Goal: Task Accomplishment & Management: Manage account settings

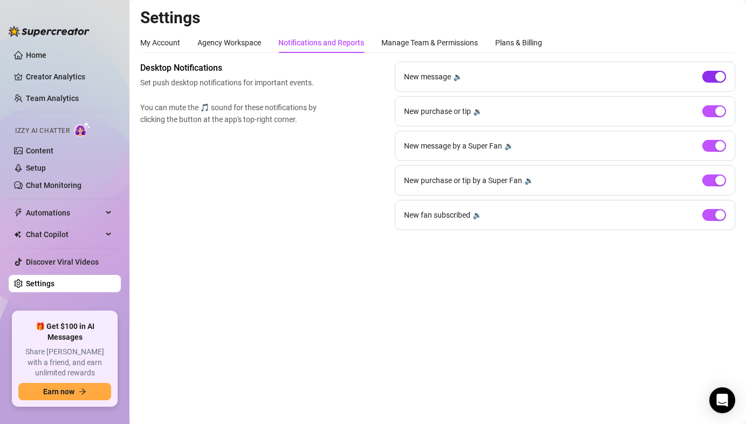
click at [713, 77] on span "button" at bounding box center [714, 77] width 24 height 12
click at [711, 213] on span "button" at bounding box center [714, 215] width 24 height 12
click at [534, 39] on div "Plans & Billing" at bounding box center [518, 43] width 47 height 12
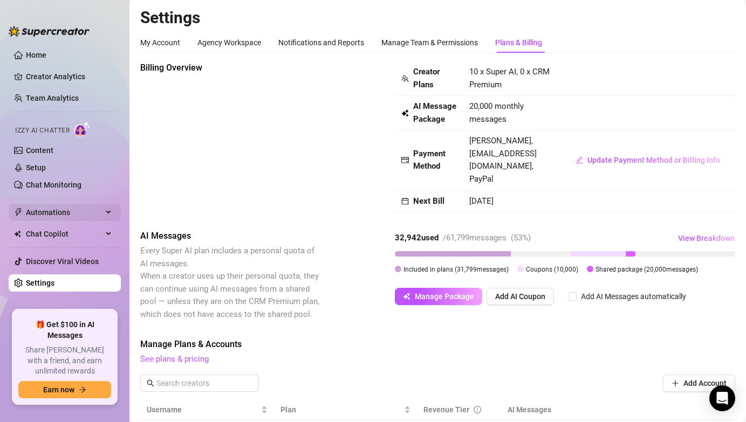
click at [58, 215] on span "Automations" at bounding box center [64, 212] width 77 height 17
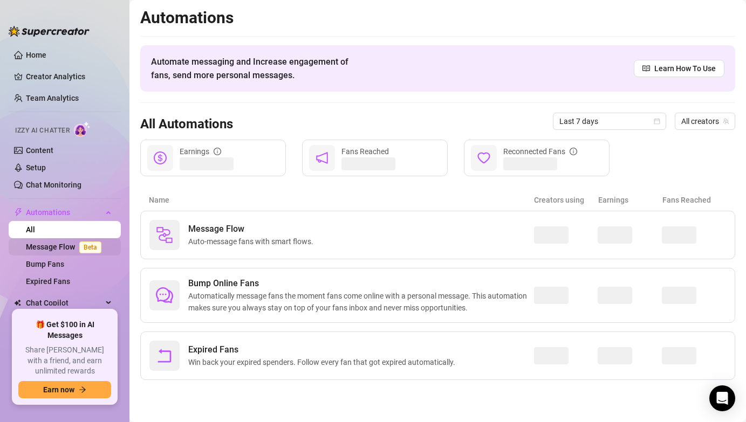
click at [70, 245] on link "Message Flow Beta" at bounding box center [66, 247] width 80 height 9
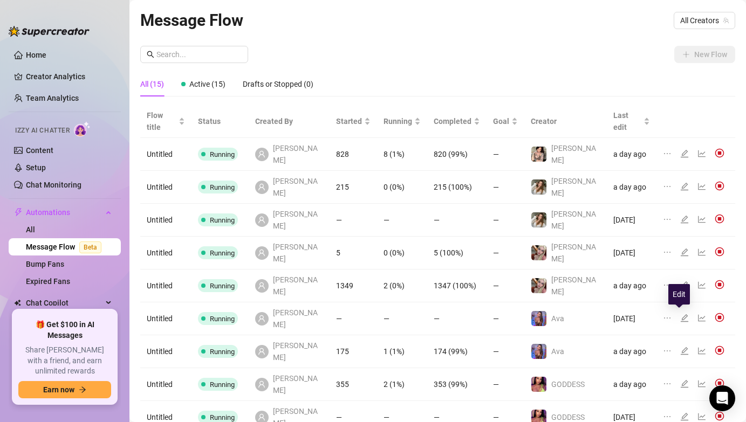
click at [681, 380] on icon "edit" at bounding box center [685, 384] width 8 height 8
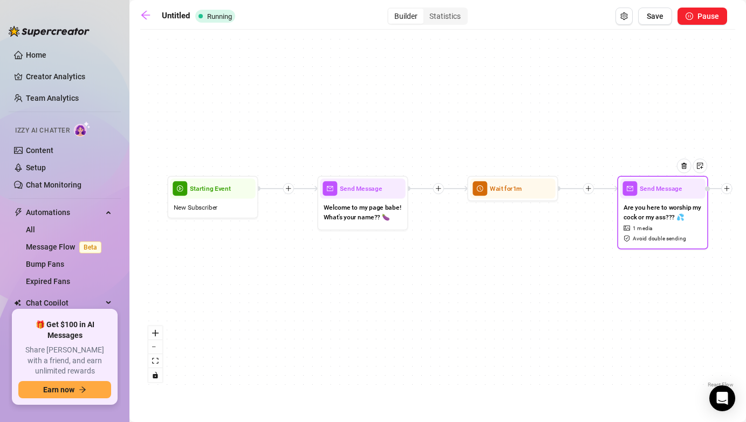
click at [651, 221] on span "Are you here to worship my cock or my ass??? 💦" at bounding box center [663, 212] width 78 height 20
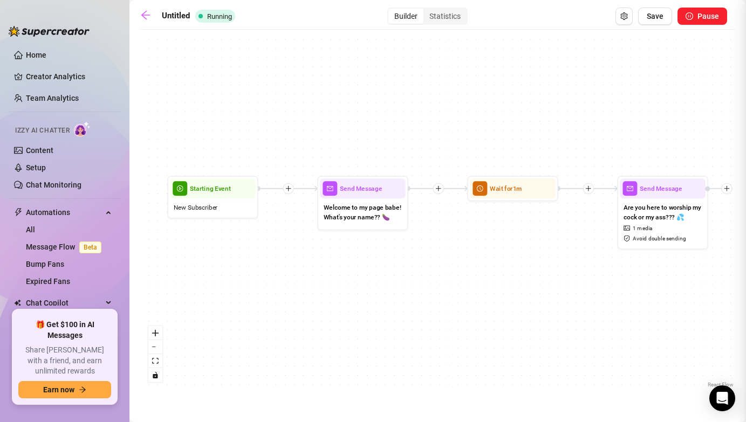
type textarea "Are you here to worship my cock or my ass??? 💦"
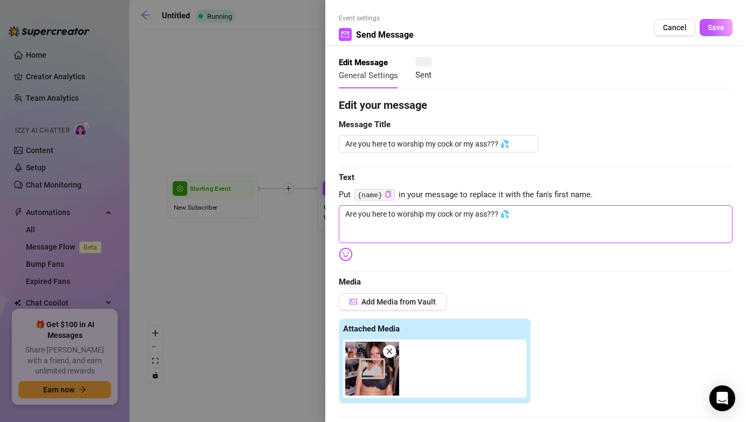
click at [575, 220] on textarea "Are you here to worship my cock or my ass??? 💦" at bounding box center [536, 225] width 394 height 38
type textarea "Are you here to worship my cock or my ass??? 💦"
type textarea "Are you here to worship my cock or my ass??? 💦 o"
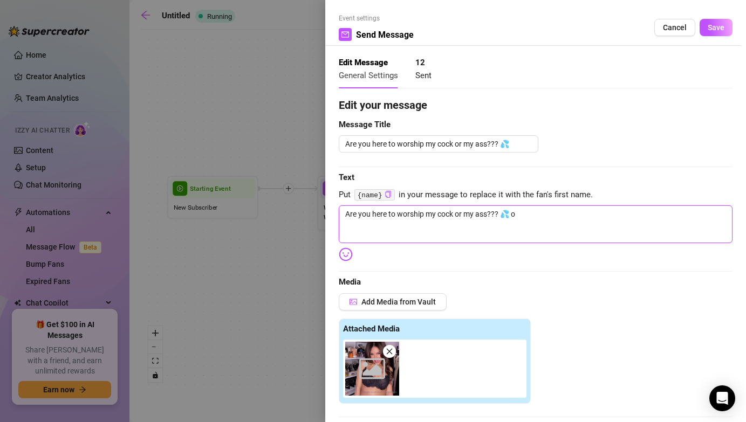
type textarea "Are you here to worship my cock or my ass??? 💦 or"
type textarea "Are you here to worship my cock or my ass??? 💦 or t"
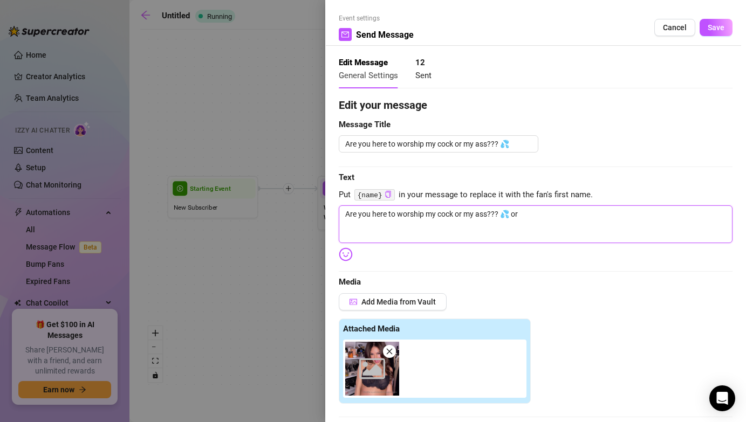
type textarea "Are you here to worship my cock or my ass??? 💦 or t"
type textarea "Are you here to worship my cock or my ass??? 💦 or to"
type textarea "Are you here to worship my cock or my ass??? 💦 or t"
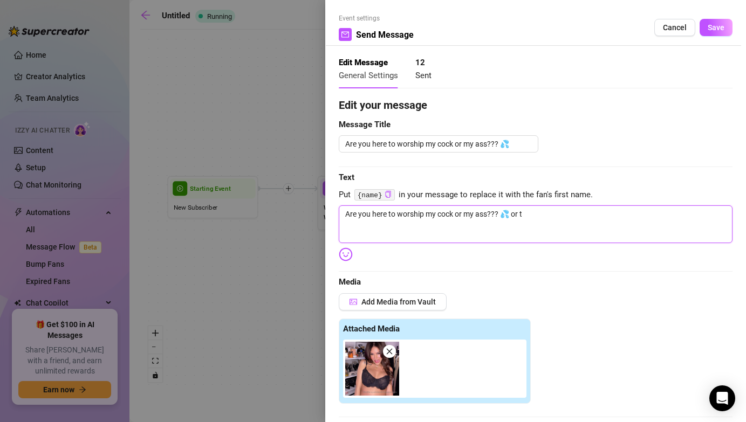
type textarea "Are you here to worship my cock or my ass??? 💦 or"
type textarea "Are you here to worship my cock or my ass??? 💦 or y"
type textarea "Are you here to worship my cock or my ass??? 💦 or yo"
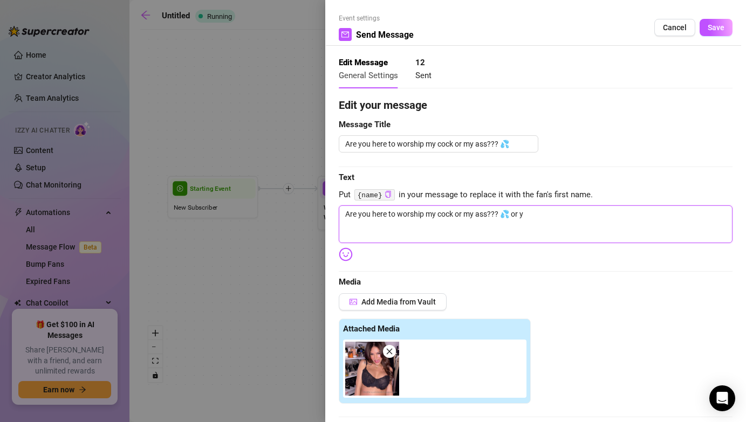
type textarea "Are you here to worship my cock or my ass??? 💦 or yo"
type textarea "Are you here to worship my cock or my ass??? 💦 or you"
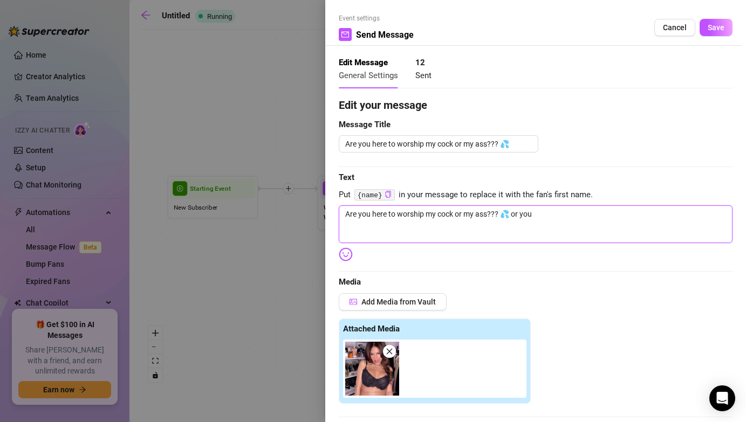
type textarea "Are you here to worship my cock or my ass??? 💦 or you w"
type textarea "Are you here to worship my cock or my ass??? 💦 or you wa"
type textarea "Are you here to worship my cock or my ass??? 💦 or you wan"
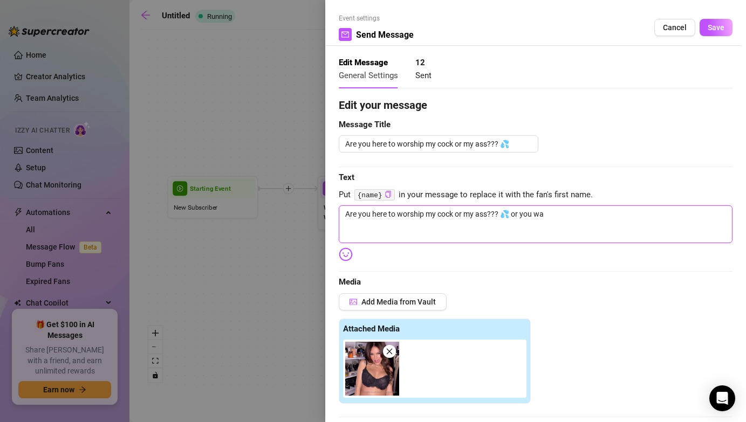
type textarea "Are you here to worship my cock or my ass??? 💦 or you wan"
type textarea "Are you here to worship my cock or my ass??? 💦 or you [PERSON_NAME]"
type textarea "Are you here to worship my cock or my ass??? 💦 or you wanna"
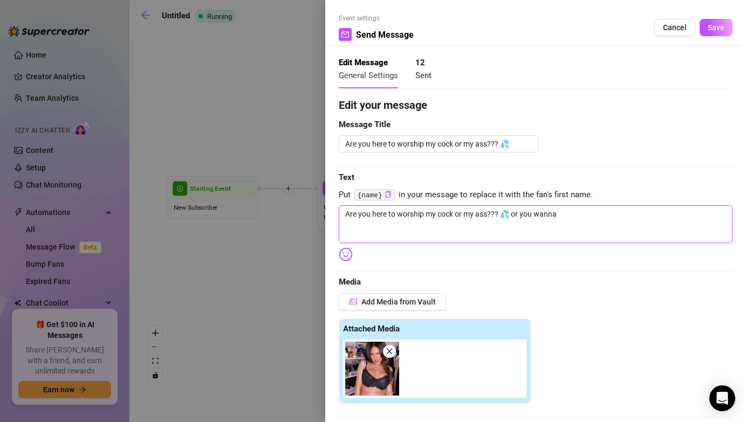
type textarea "Are you here to worship my cock or my ass??? 💦 or you wanna"
type textarea "Are you here to worship my cock or my ass??? 💦 or you wanna s"
type textarea "Are you here to worship my cock or my ass??? 💦 or you wanna se"
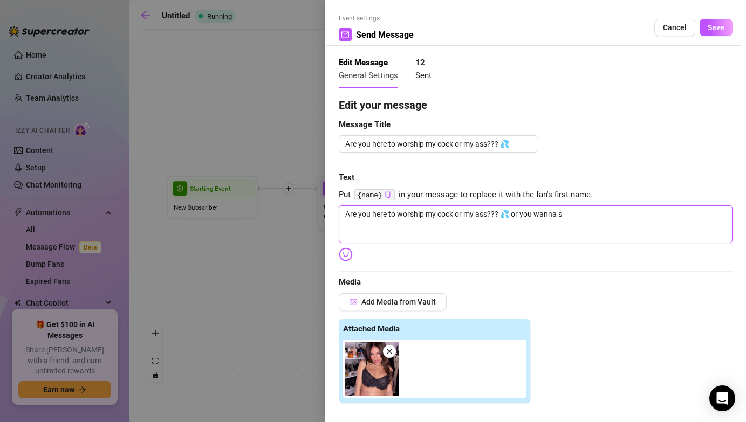
type textarea "Are you here to worship my cock or my ass??? 💦 or you wanna se"
type textarea "Are you here to worship my cock or my ass??? 💦 or you wanna see"
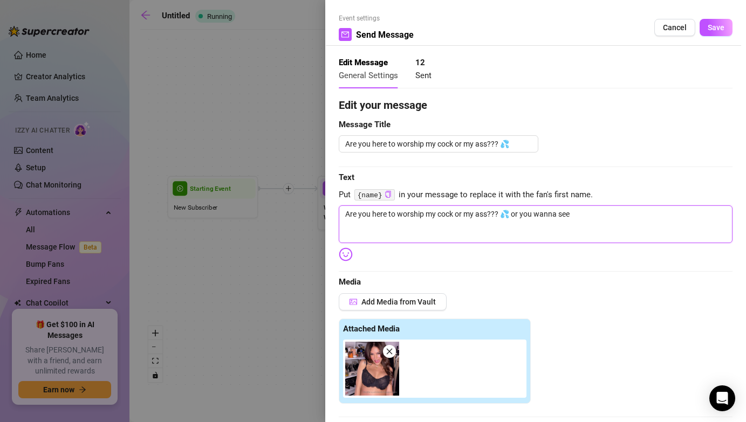
type textarea "Are you here to worship my cock or my ass??? 💦 or you wanna see m"
type textarea "Are you here to worship my cock or my ass??? 💦 or you wanna see my"
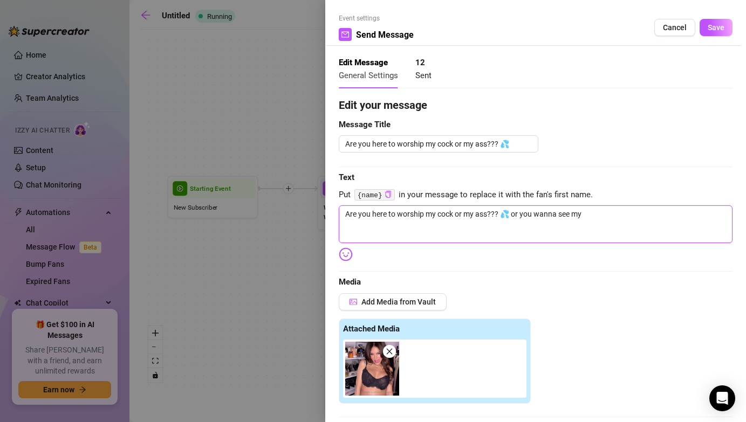
type textarea "Are you here to worship my cock or my ass??? 💦 or you wanna see my"
type textarea "Are you here to worship my cock or my ass??? 💦 or you wanna see my s"
type textarea "Are you here to worship my cock or my ass??? 💦 or you wanna see my se"
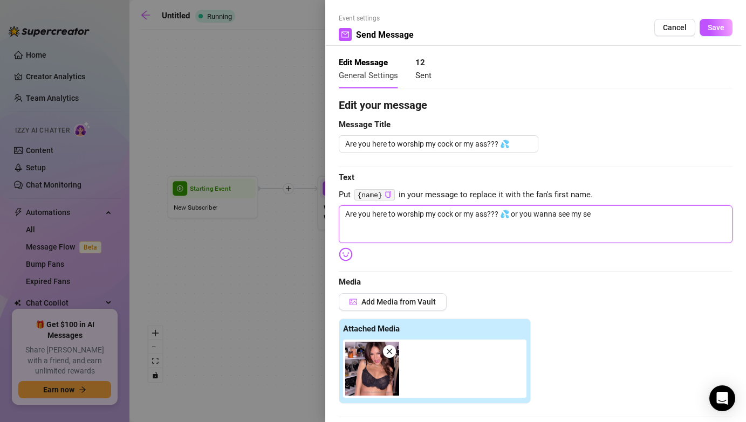
type textarea "Are you here to worship my cock or my ass??? 💦 or you wanna see my sex"
type textarea "Are you here to worship my cock or my ass??? 💦 or you wanna see my sext"
type textarea "Are you here to worship my cock or my ass??? 💦 or you wanna see my sexta"
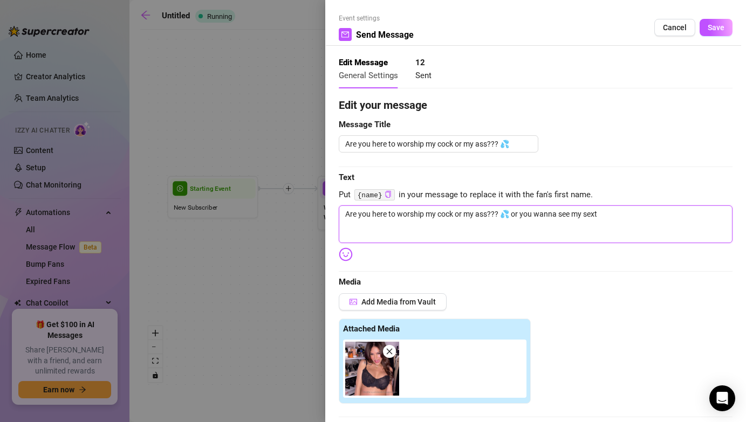
type textarea "Are you here to worship my cock or my ass??? 💦 or you wanna see my sexta"
type textarea "Are you here to worship my cock or my ass??? 💦 or you wanna see my sextap"
type textarea "Are you here to worship my cock or my ass??? 💦 or you wanna see my sextape"
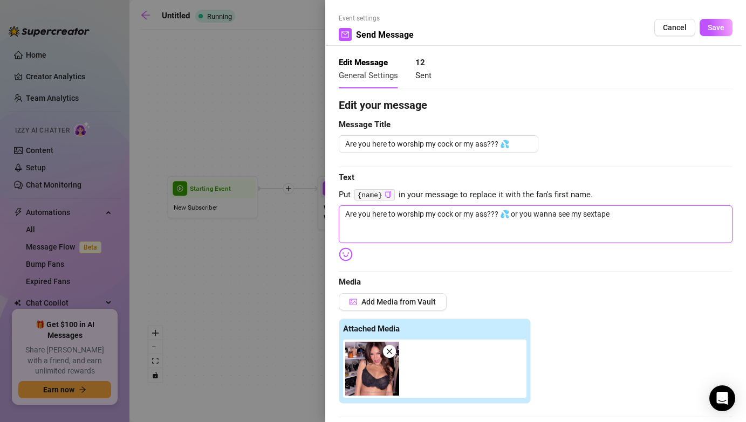
type textarea "Are you here to worship my cock or my ass??? 💦 or you wanna see my sextapes"
type textarea "Are you here to worship my cock or my ass??? 💦 or you wanna see my sextapes?"
type textarea "Are you here to worship my cock or my ass??? 💦 or you wanna see my sextapes??"
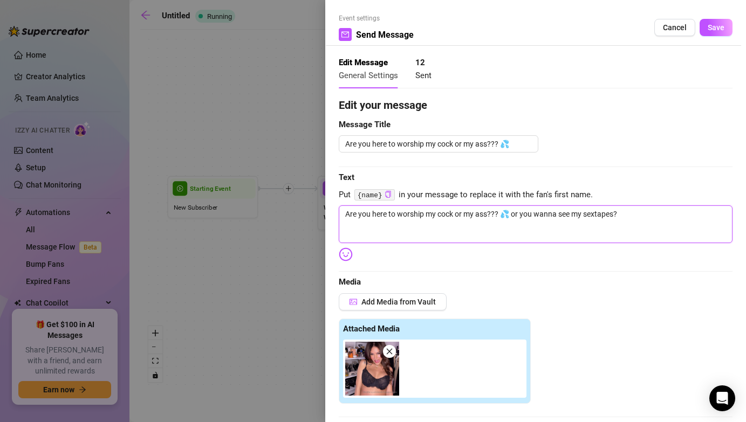
type textarea "Are you here to worship my cock or my ass??? 💦 or you wanna see my sextapes??"
click at [724, 29] on span "Save" at bounding box center [716, 27] width 17 height 9
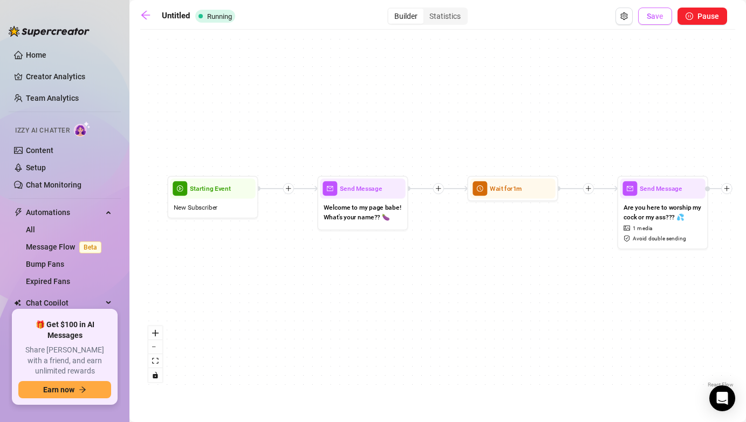
click at [658, 17] on span "Save" at bounding box center [655, 16] width 17 height 9
click at [46, 170] on link "Setup" at bounding box center [36, 167] width 20 height 9
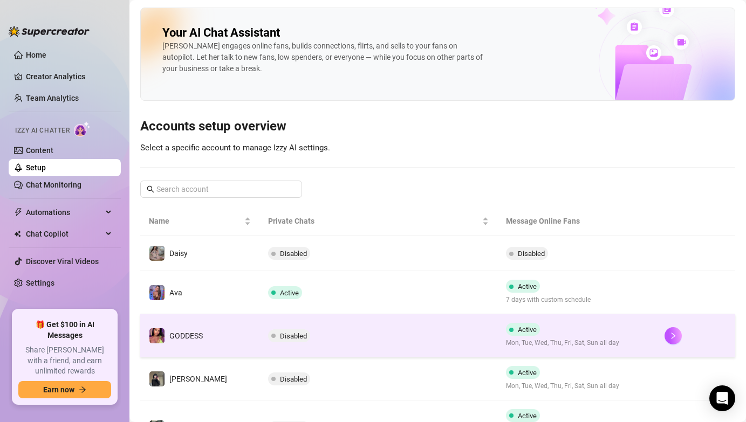
click at [398, 342] on td "Disabled" at bounding box center [379, 336] width 238 height 43
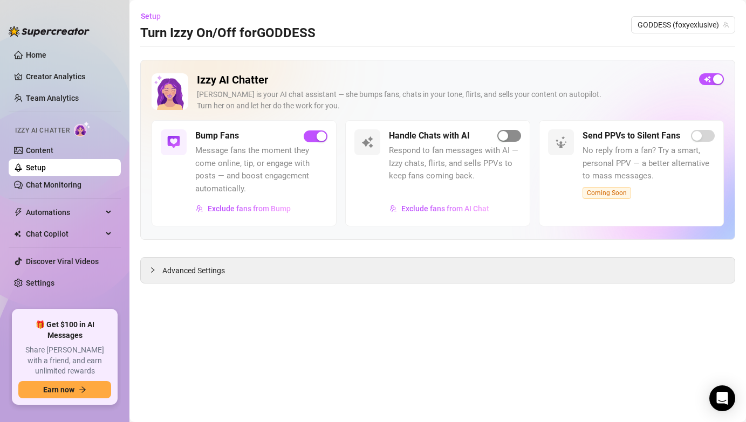
click at [519, 132] on span "button" at bounding box center [509, 136] width 24 height 12
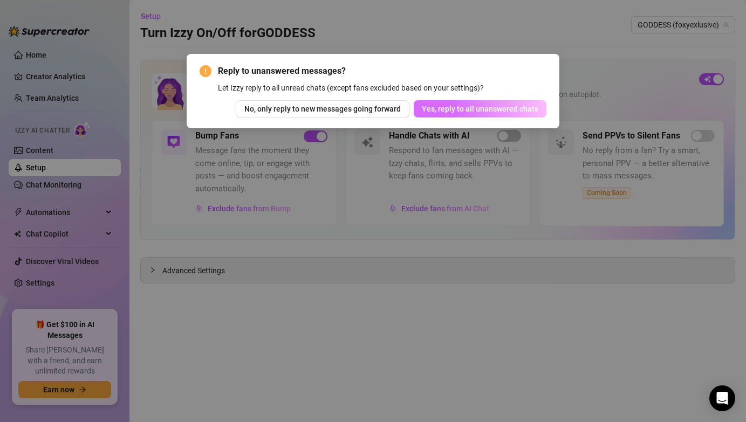
click at [516, 108] on span "Yes, reply to all unanswered chats" at bounding box center [480, 109] width 117 height 9
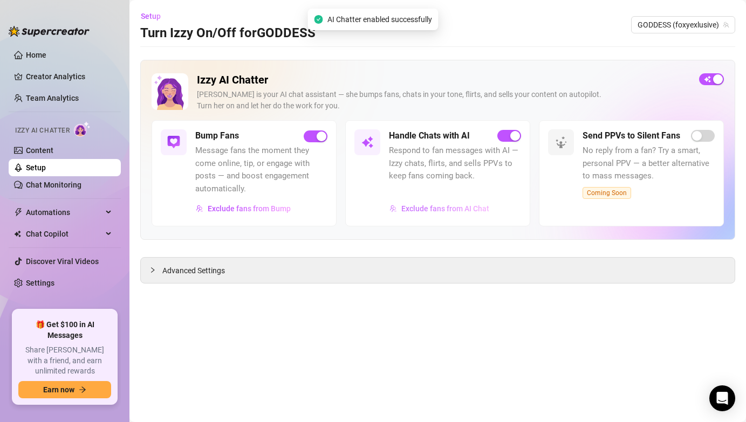
click at [458, 206] on span "Exclude fans from AI Chat" at bounding box center [445, 208] width 88 height 9
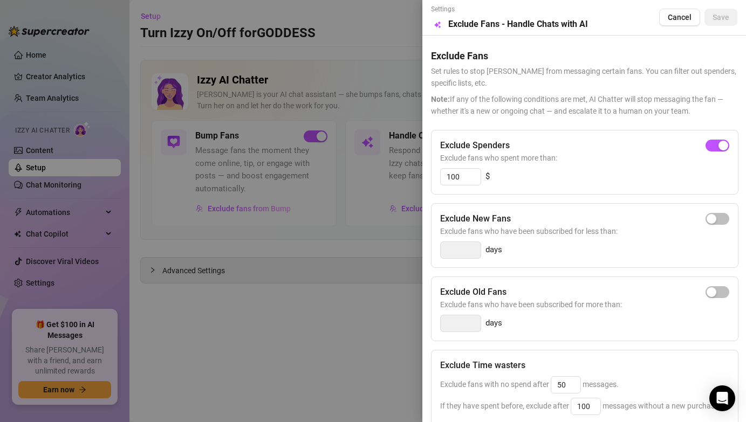
click at [278, 245] on div at bounding box center [373, 211] width 746 height 422
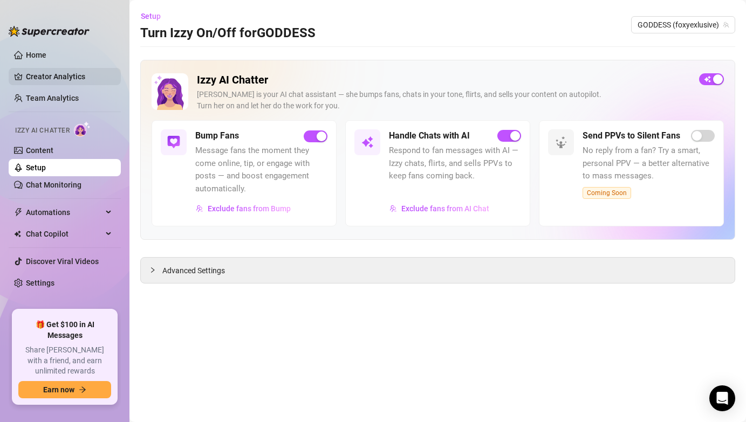
click at [70, 83] on link "Creator Analytics" at bounding box center [69, 76] width 86 height 17
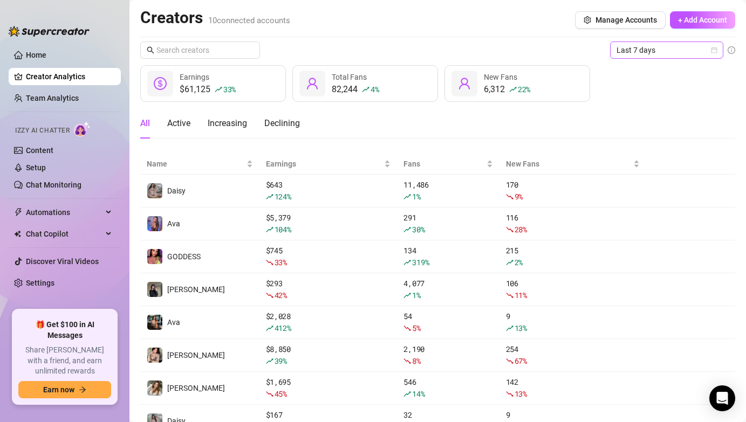
click at [658, 51] on span "Last 7 days" at bounding box center [667, 50] width 100 height 16
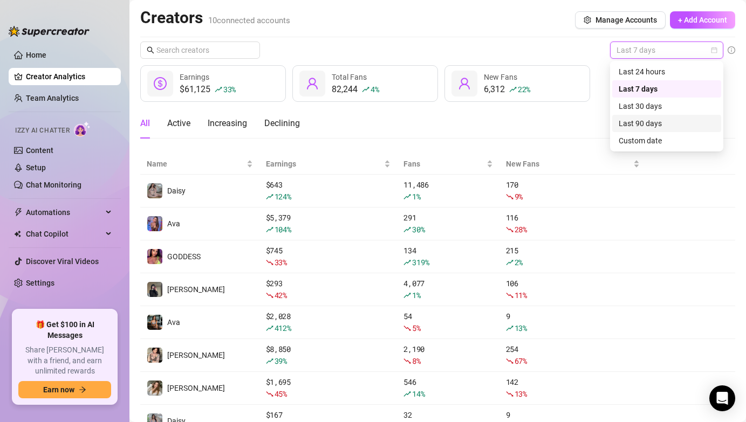
click at [663, 123] on div "Last 90 days" at bounding box center [667, 124] width 96 height 12
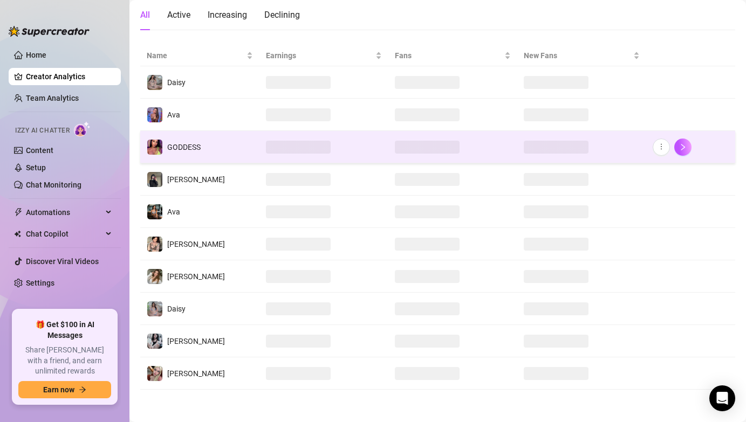
scroll to position [114, 0]
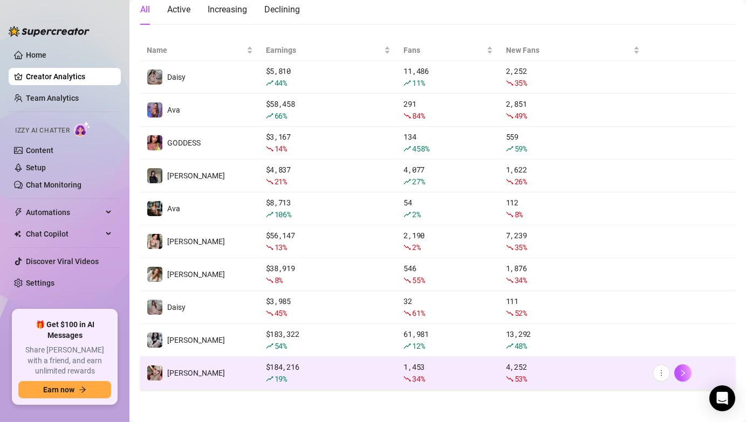
click at [291, 378] on div "19 %" at bounding box center [328, 379] width 125 height 12
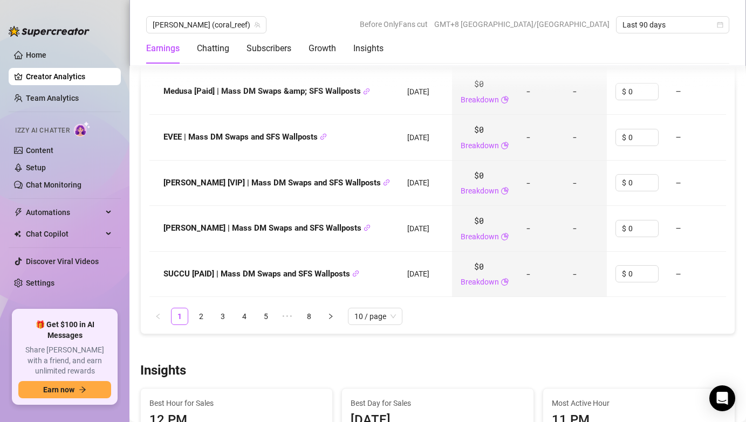
scroll to position [1598, 0]
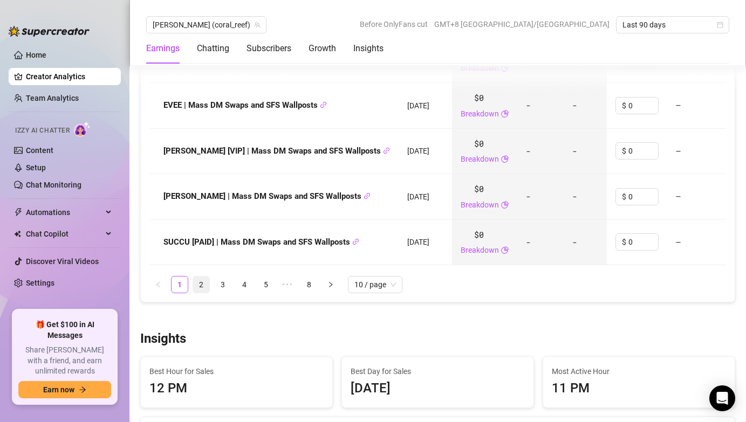
click at [204, 281] on link "2" at bounding box center [201, 285] width 16 height 16
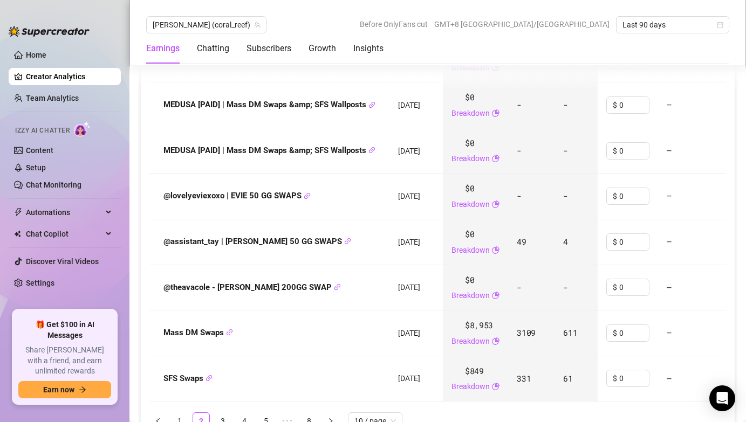
scroll to position [1456, 0]
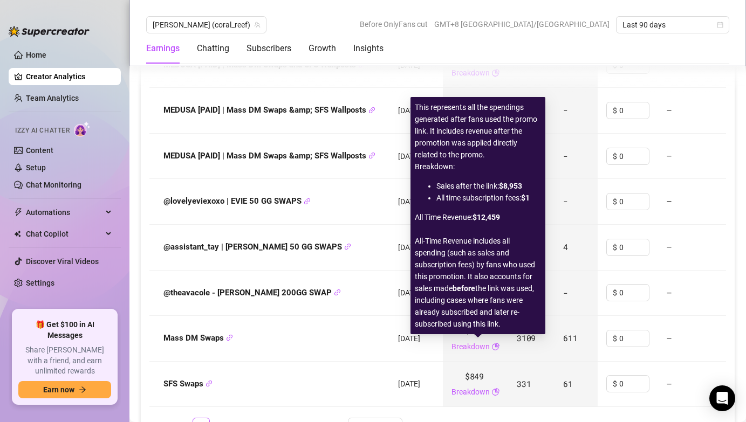
click at [489, 347] on link "Breakdown" at bounding box center [471, 347] width 38 height 12
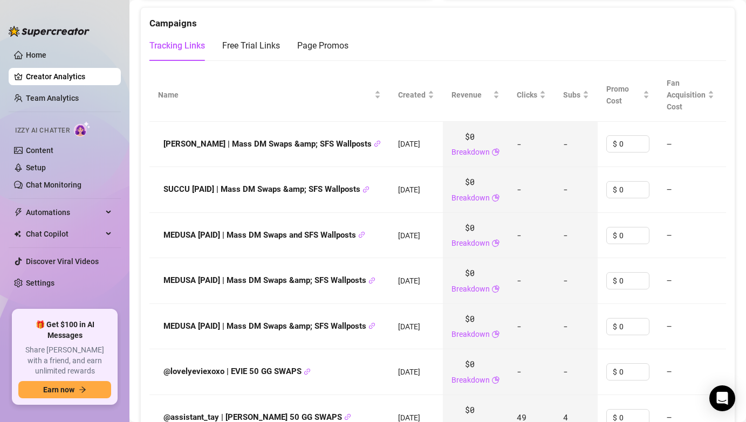
scroll to position [0, 174]
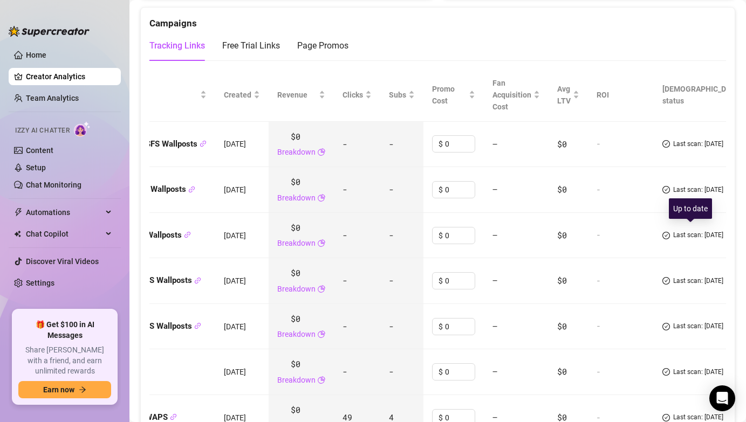
click at [667, 240] on span "check-circle" at bounding box center [667, 235] width 8 height 10
click at [667, 237] on icon "check-circle" at bounding box center [667, 236] width 8 height 8
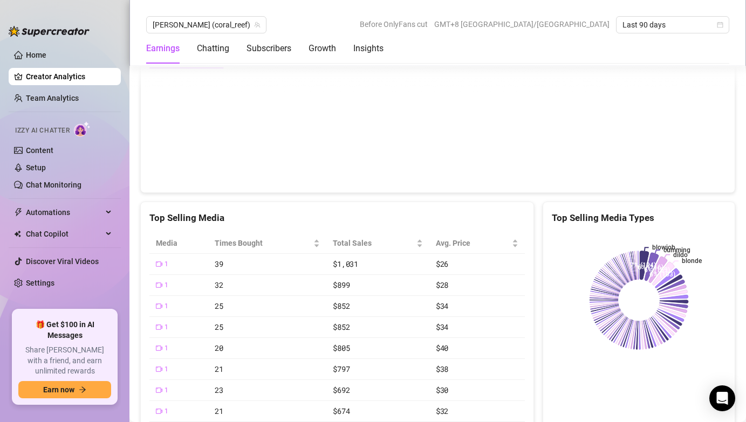
scroll to position [1986, 0]
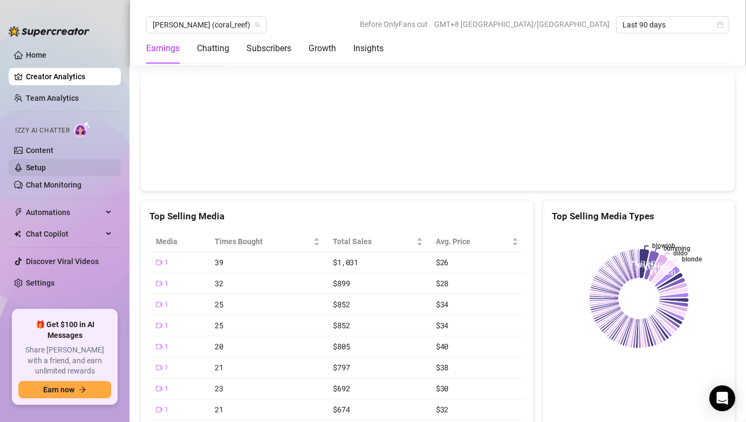
click at [46, 169] on link "Setup" at bounding box center [36, 167] width 20 height 9
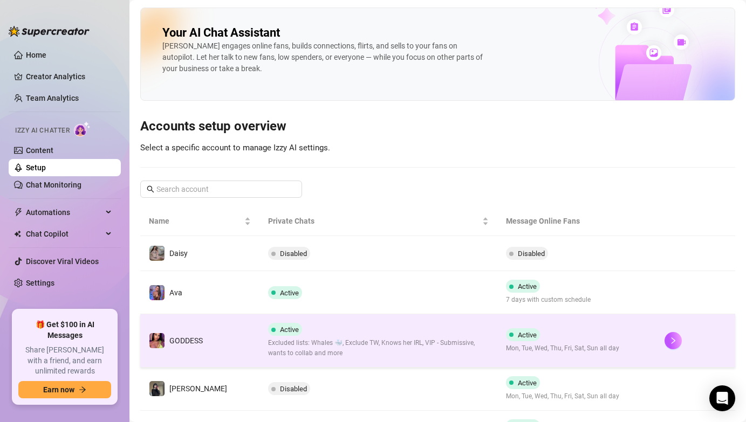
click at [384, 330] on div "Active Excluded lists: Whales 🐳, Exclude TW, Knows her IRL, VIP - Submissive, w…" at bounding box center [378, 341] width 221 height 36
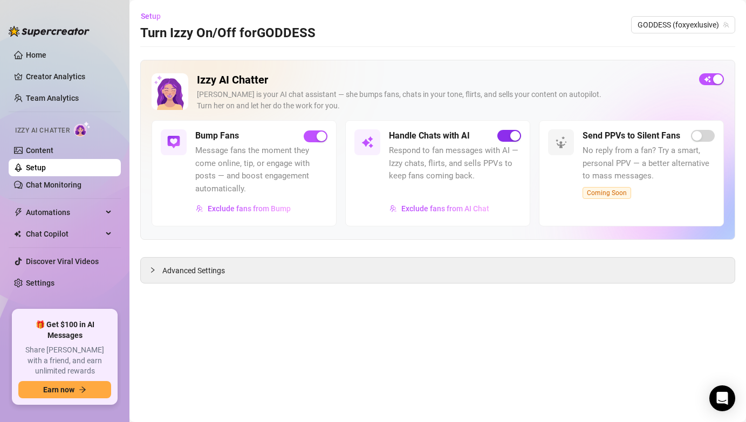
click at [509, 139] on span "button" at bounding box center [509, 136] width 24 height 12
click at [46, 172] on link "Setup" at bounding box center [36, 167] width 20 height 9
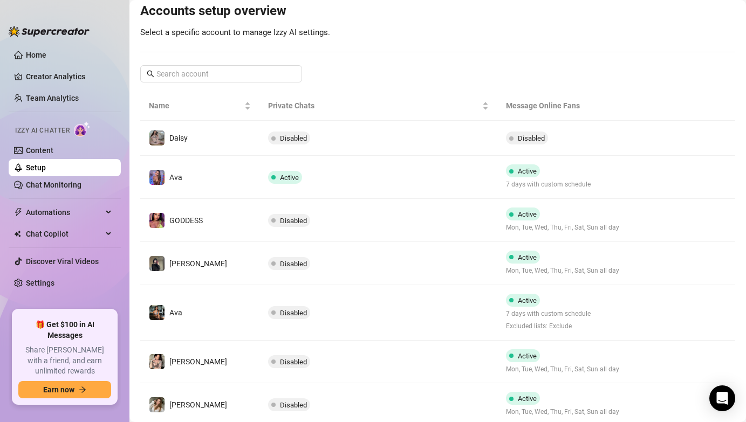
scroll to position [286, 0]
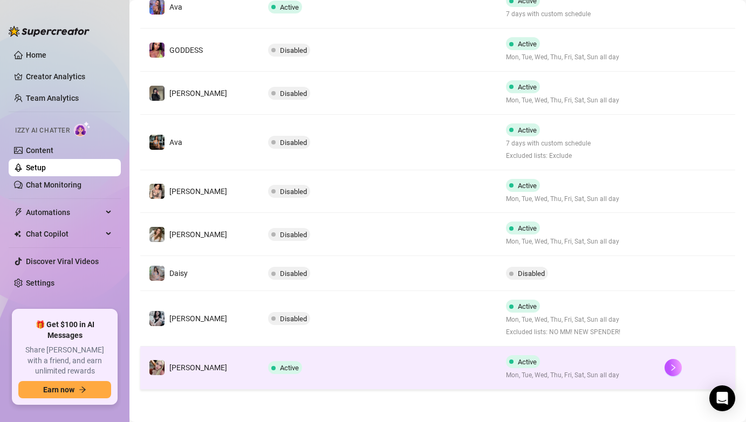
click at [395, 370] on td "Active" at bounding box center [379, 368] width 238 height 43
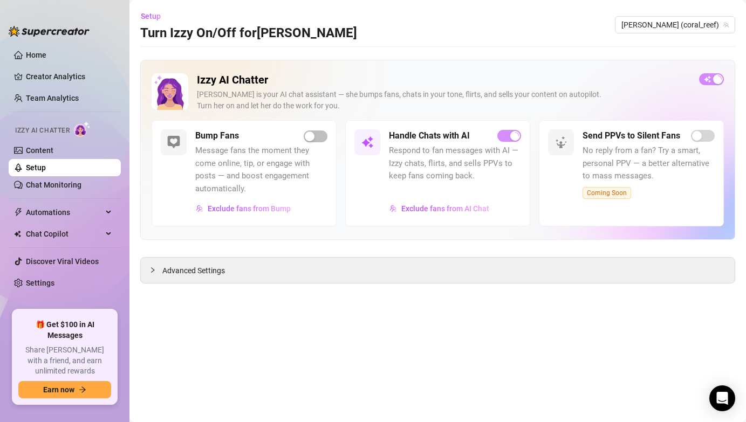
click at [513, 139] on div "button" at bounding box center [515, 136] width 10 height 10
click at [691, 28] on span "[PERSON_NAME] (coral_reef)" at bounding box center [675, 25] width 107 height 16
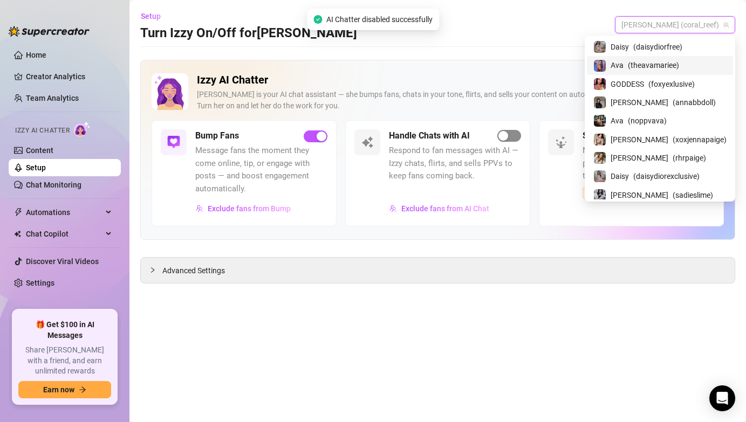
click at [679, 63] on span "( theavamariee )" at bounding box center [653, 65] width 51 height 12
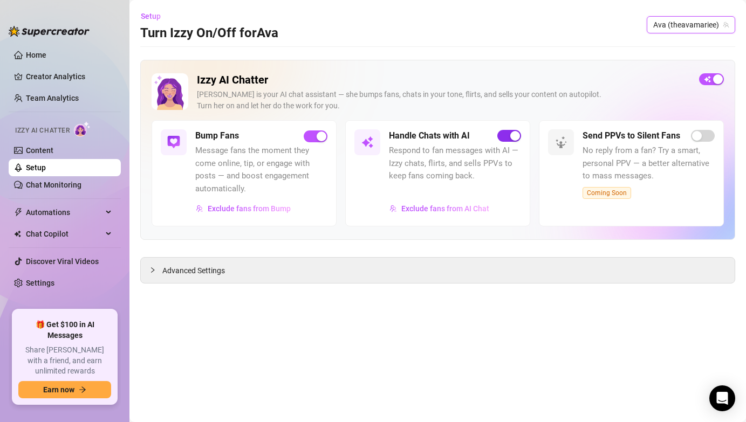
click at [512, 139] on div "button" at bounding box center [515, 136] width 10 height 10
